Goal: Task Accomplishment & Management: Complete application form

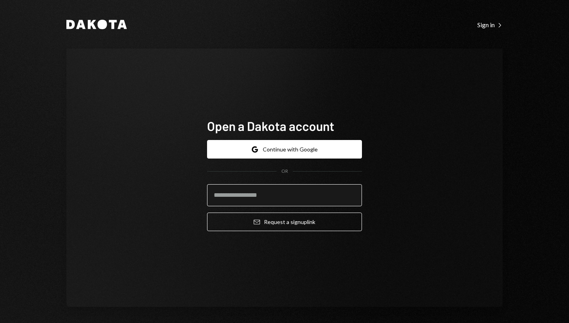
click at [290, 190] on input "email" at bounding box center [284, 195] width 155 height 22
type input "**********"
click at [207, 213] on button "Email Request a sign up link" at bounding box center [284, 222] width 155 height 19
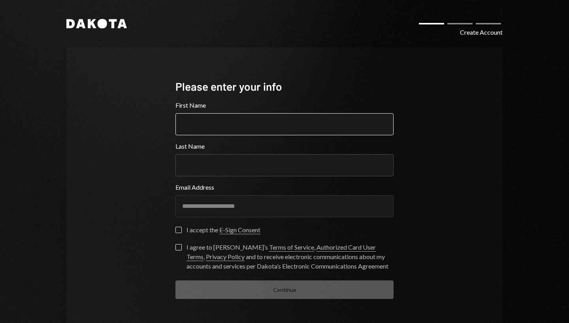
click at [287, 131] on input "First Name" at bounding box center [284, 124] width 218 height 22
type input "******"
type input "****"
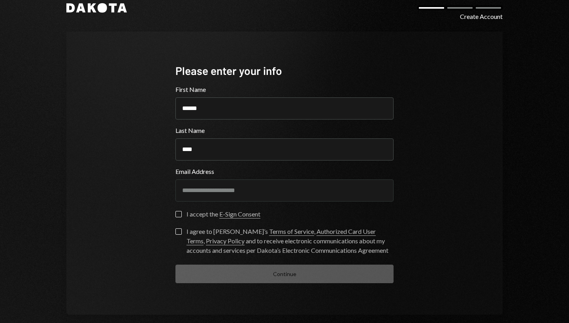
scroll to position [17, 0]
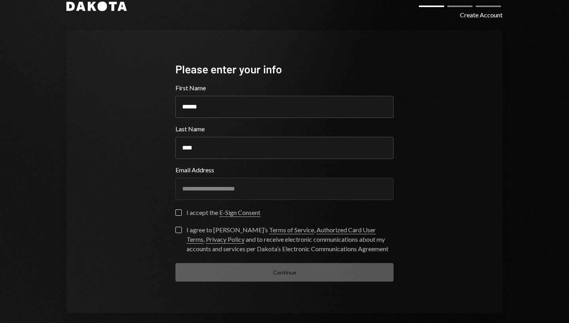
click at [180, 213] on label "I accept the E-Sign Consent" at bounding box center [217, 214] width 85 height 8
click at [180, 213] on button "I accept the E-Sign Consent" at bounding box center [178, 213] width 6 height 6
click at [177, 229] on button "I agree to Dakota’s Terms of Service , Authorized Card User Terms , Privacy Pol…" at bounding box center [178, 230] width 6 height 6
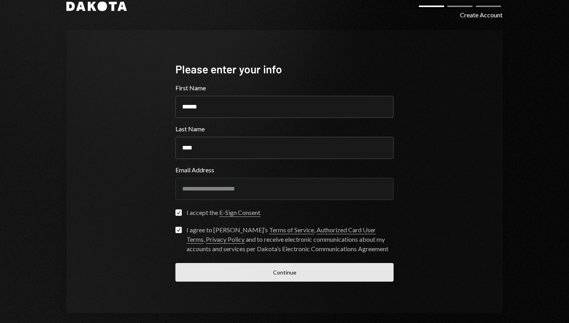
click at [222, 272] on button "Continue" at bounding box center [284, 272] width 218 height 19
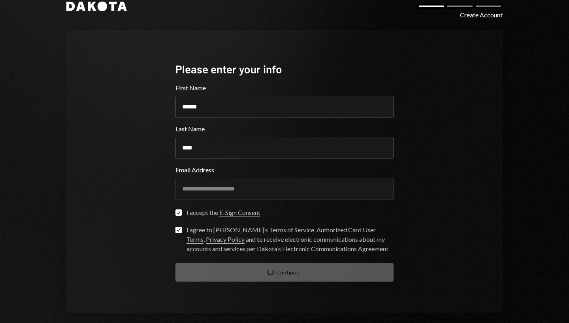
scroll to position [2, 0]
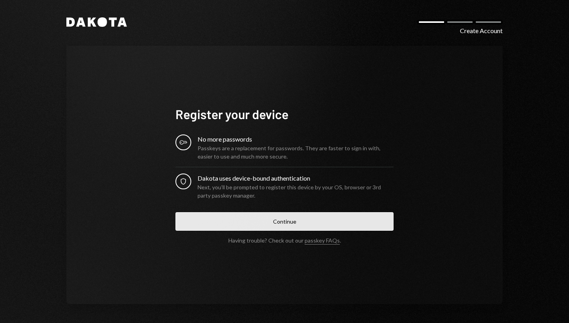
click at [277, 220] on button "Continue" at bounding box center [284, 221] width 218 height 19
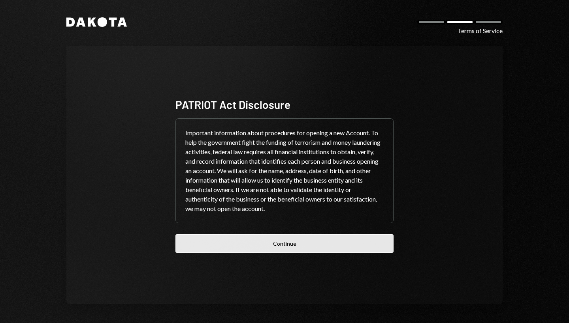
click at [287, 243] on button "Continue" at bounding box center [284, 244] width 218 height 19
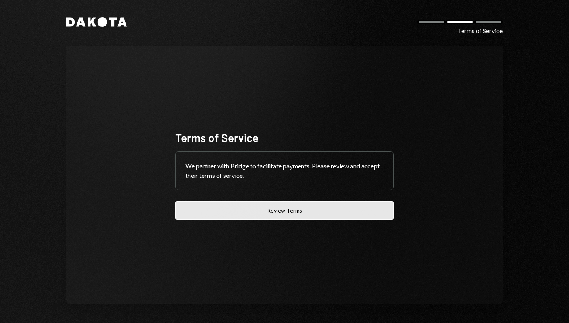
click at [279, 214] on button "Review Terms" at bounding box center [284, 210] width 218 height 19
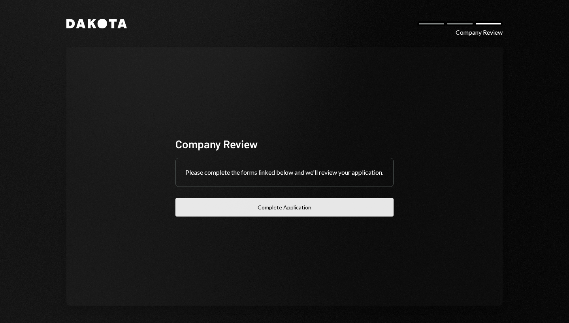
click at [309, 214] on button "Complete Application" at bounding box center [284, 207] width 218 height 19
